Goal: Transaction & Acquisition: Purchase product/service

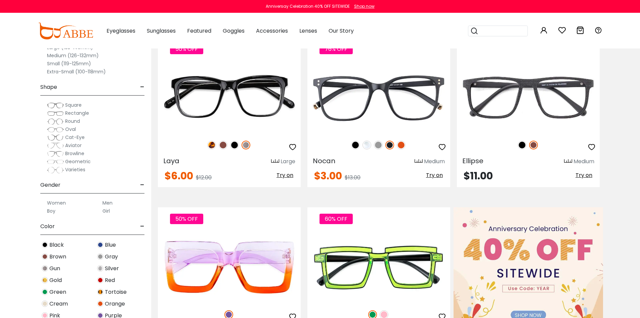
scroll to position [101, 0]
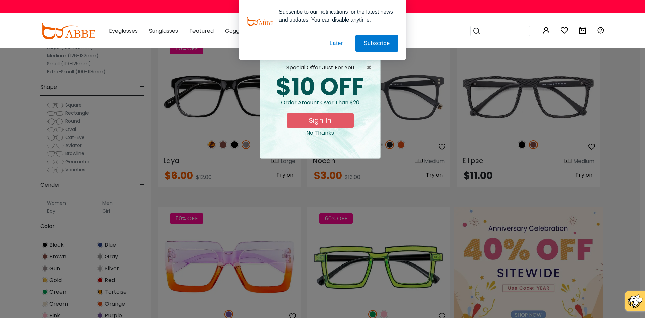
click at [340, 45] on button "Later" at bounding box center [336, 43] width 30 height 17
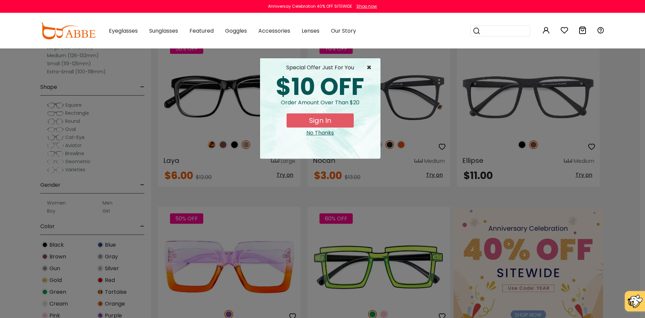
click at [369, 66] on span "×" at bounding box center [371, 68] width 8 height 8
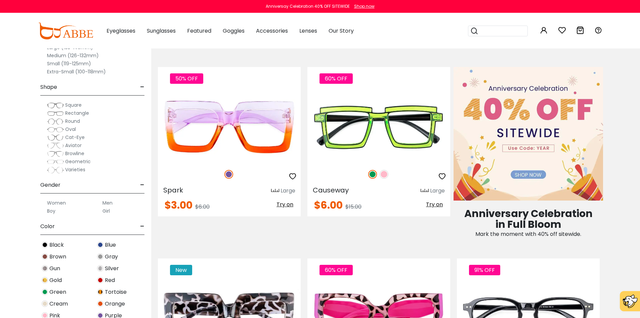
scroll to position [235, 0]
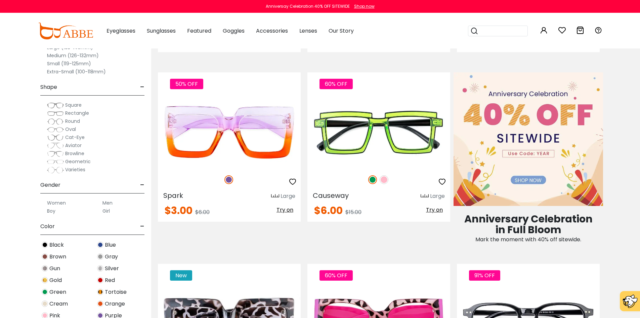
click at [107, 204] on label "Men" at bounding box center [108, 203] width 10 height 8
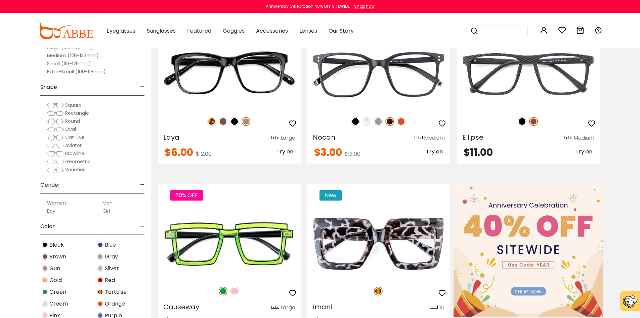
scroll to position [101, 0]
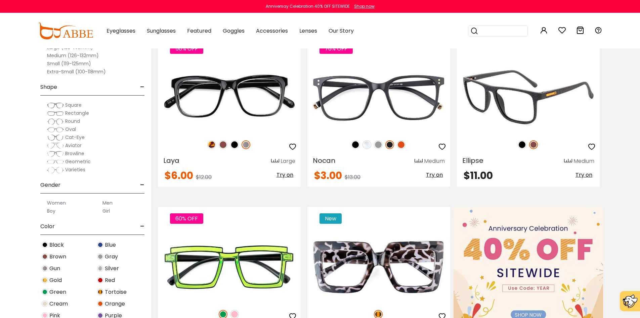
click at [517, 120] on img at bounding box center [528, 97] width 143 height 72
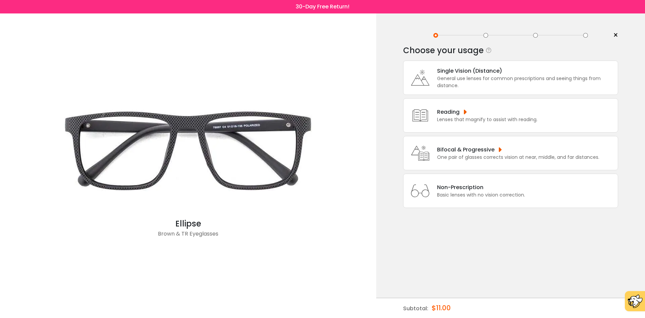
click at [465, 74] on div "Single Vision (Distance)" at bounding box center [525, 71] width 177 height 8
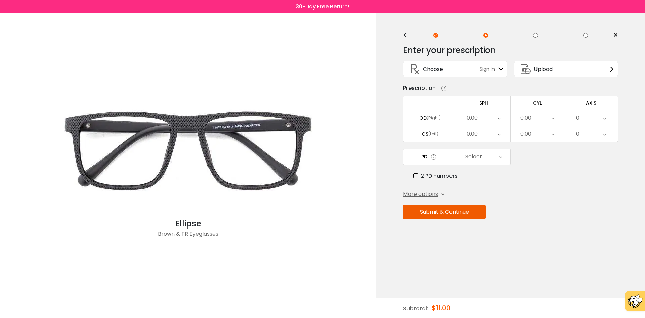
click at [491, 117] on div "0.00" at bounding box center [483, 117] width 53 height 15
click at [491, 140] on li "-1.50" at bounding box center [483, 137] width 53 height 12
click at [539, 118] on div "0.00" at bounding box center [537, 117] width 53 height 15
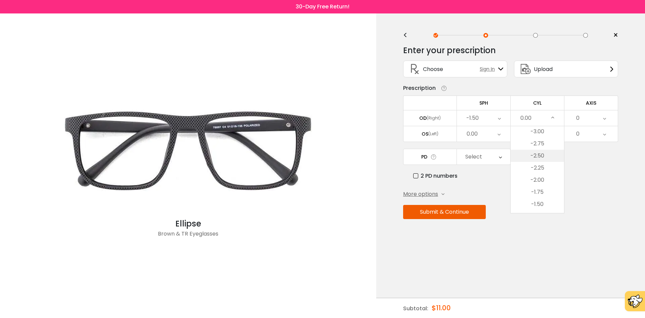
click at [543, 157] on li "-2.50" at bounding box center [537, 156] width 53 height 12
click at [594, 117] on div "0" at bounding box center [591, 117] width 53 height 15
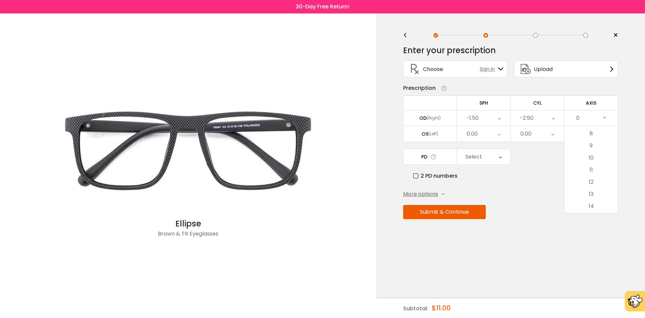
scroll to position [134, 0]
click at [594, 167] on li "14" at bounding box center [591, 167] width 53 height 12
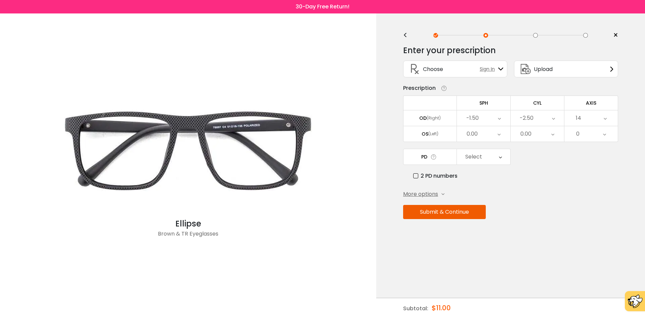
click at [482, 132] on div "0.00" at bounding box center [483, 133] width 53 height 15
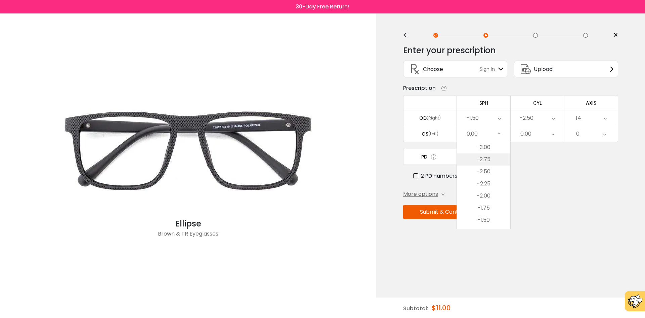
click at [494, 162] on li "-2.75" at bounding box center [483, 159] width 53 height 12
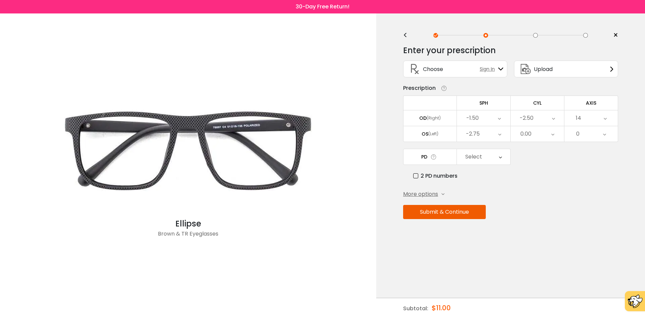
click at [539, 132] on div "0.00" at bounding box center [537, 133] width 53 height 15
click at [538, 172] on li "-1.75" at bounding box center [537, 174] width 53 height 12
click at [590, 133] on div "0" at bounding box center [591, 133] width 53 height 15
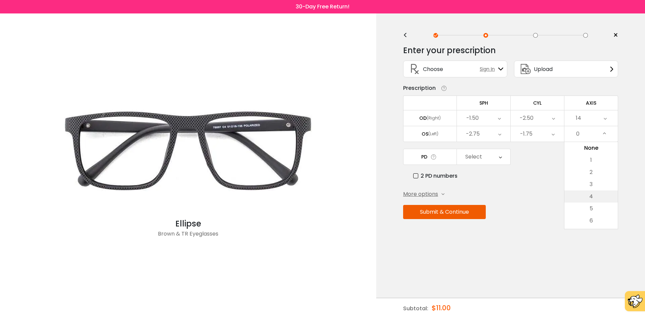
click at [588, 196] on li "4" at bounding box center [591, 196] width 53 height 12
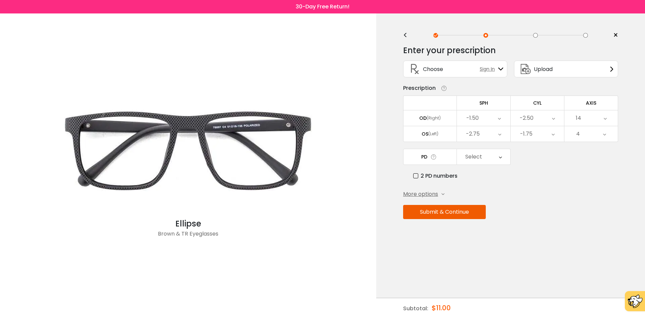
click at [500, 159] on icon at bounding box center [500, 156] width 3 height 15
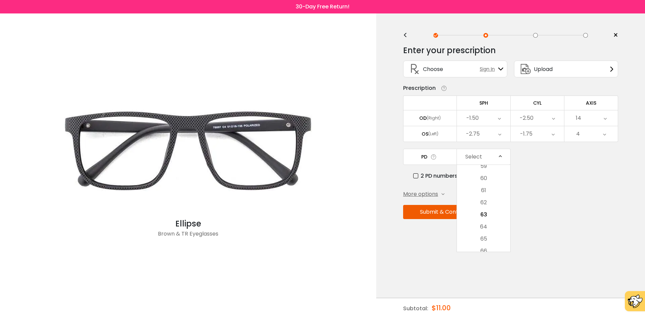
click at [500, 159] on icon at bounding box center [500, 156] width 3 height 15
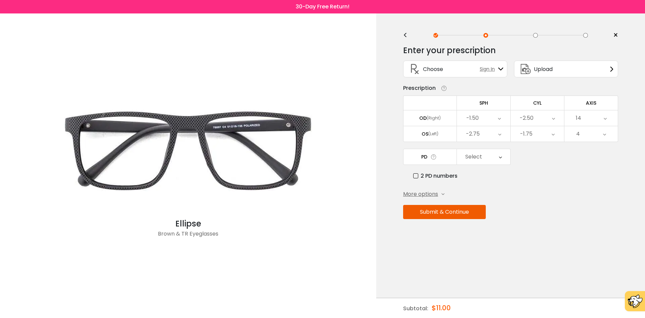
click at [416, 177] on label "2 PD numbers" at bounding box center [435, 175] width 44 height 8
click at [503, 159] on icon at bounding box center [502, 156] width 3 height 15
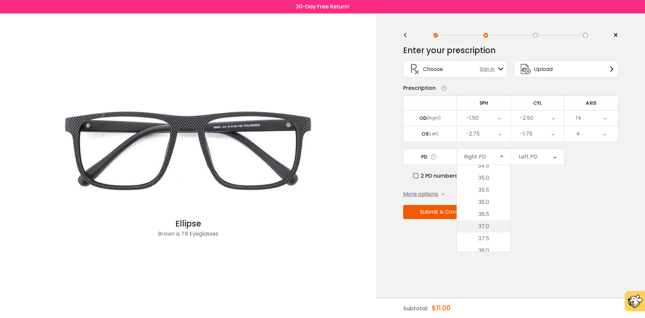
scroll to position [284, 0]
click at [488, 227] on li "37.0" at bounding box center [483, 225] width 53 height 12
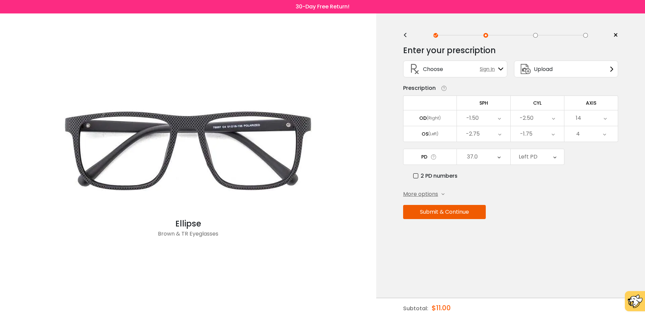
click at [555, 158] on icon at bounding box center [555, 156] width 3 height 15
click at [543, 218] on li "31.0" at bounding box center [537, 214] width 53 height 12
click at [494, 247] on div "Enter your prescription SPH (Sphere) Lens strength needed to correct your visio…" at bounding box center [510, 146] width 215 height 212
click at [448, 210] on button "Submit & Continue" at bounding box center [444, 212] width 83 height 14
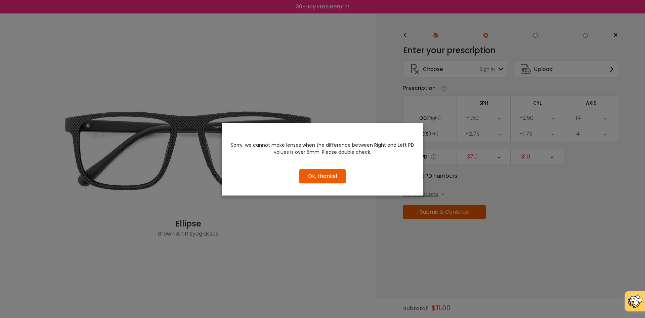
click at [330, 173] on button "Ok, thanks!" at bounding box center [323, 176] width 46 height 14
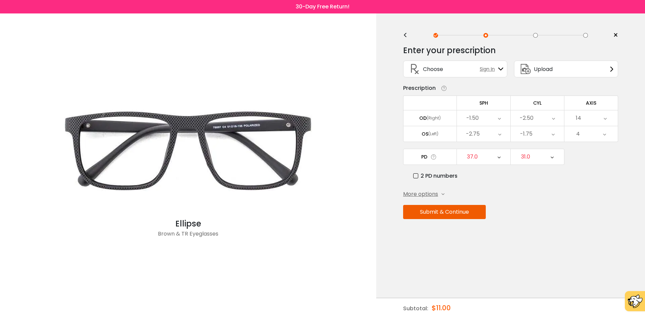
click at [502, 156] on div "37.0" at bounding box center [483, 156] width 53 height 15
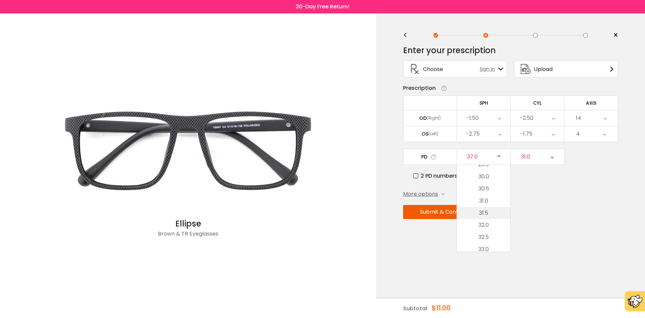
scroll to position [161, 0]
click at [489, 219] on li "31.5" at bounding box center [483, 216] width 53 height 12
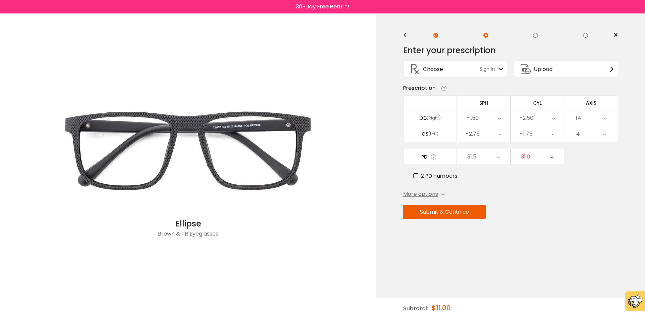
click at [551, 158] on icon at bounding box center [552, 156] width 3 height 15
click at [542, 227] on li "31.5" at bounding box center [537, 227] width 53 height 12
click at [473, 248] on div "Enter your prescription SPH (Sphere) Lens strength needed to correct your visio…" at bounding box center [510, 146] width 215 height 212
click at [440, 208] on button "Submit & Continue" at bounding box center [444, 212] width 83 height 14
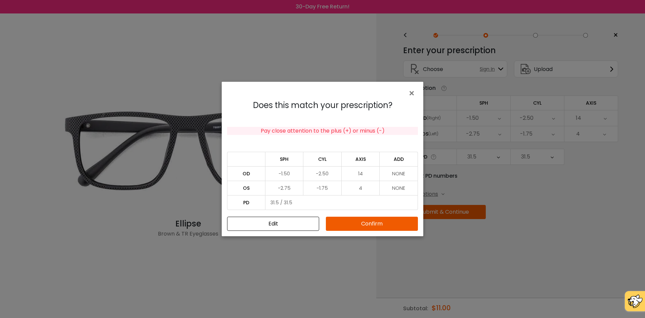
click at [368, 220] on button "Confirm" at bounding box center [372, 223] width 92 height 14
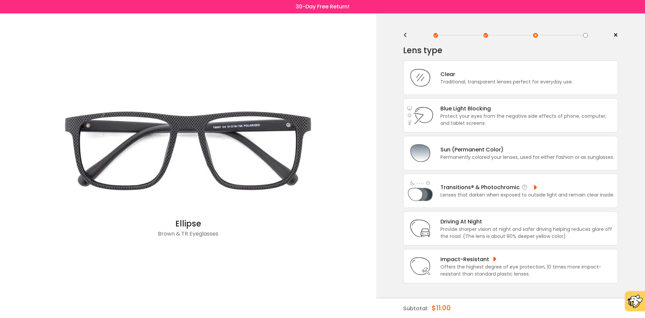
click at [492, 186] on div "Transitions® & Photochromic" at bounding box center [528, 187] width 174 height 8
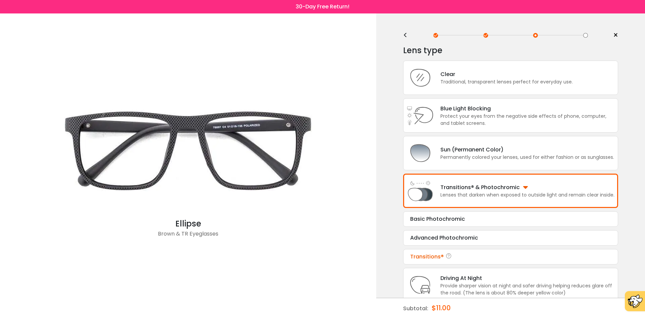
click at [442, 255] on div "Transitions®" at bounding box center [510, 256] width 201 height 8
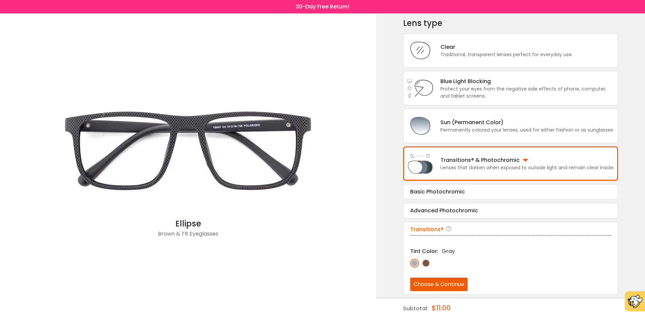
scroll to position [28, 0]
click at [437, 282] on button "Choose & Continue" at bounding box center [438, 283] width 57 height 13
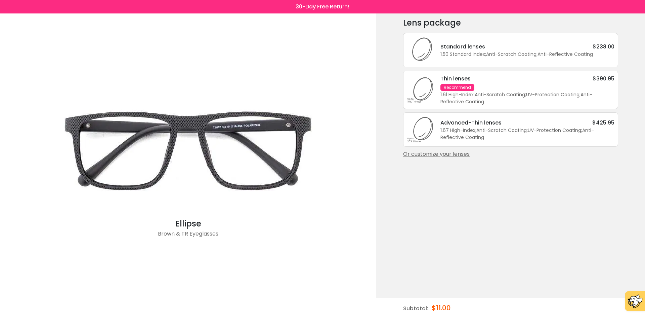
scroll to position [0, 0]
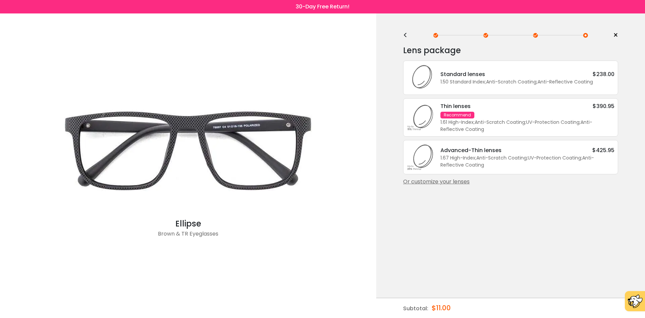
click at [461, 112] on div "Recommend" at bounding box center [458, 115] width 34 height 7
